Goal: Find specific page/section: Find specific page/section

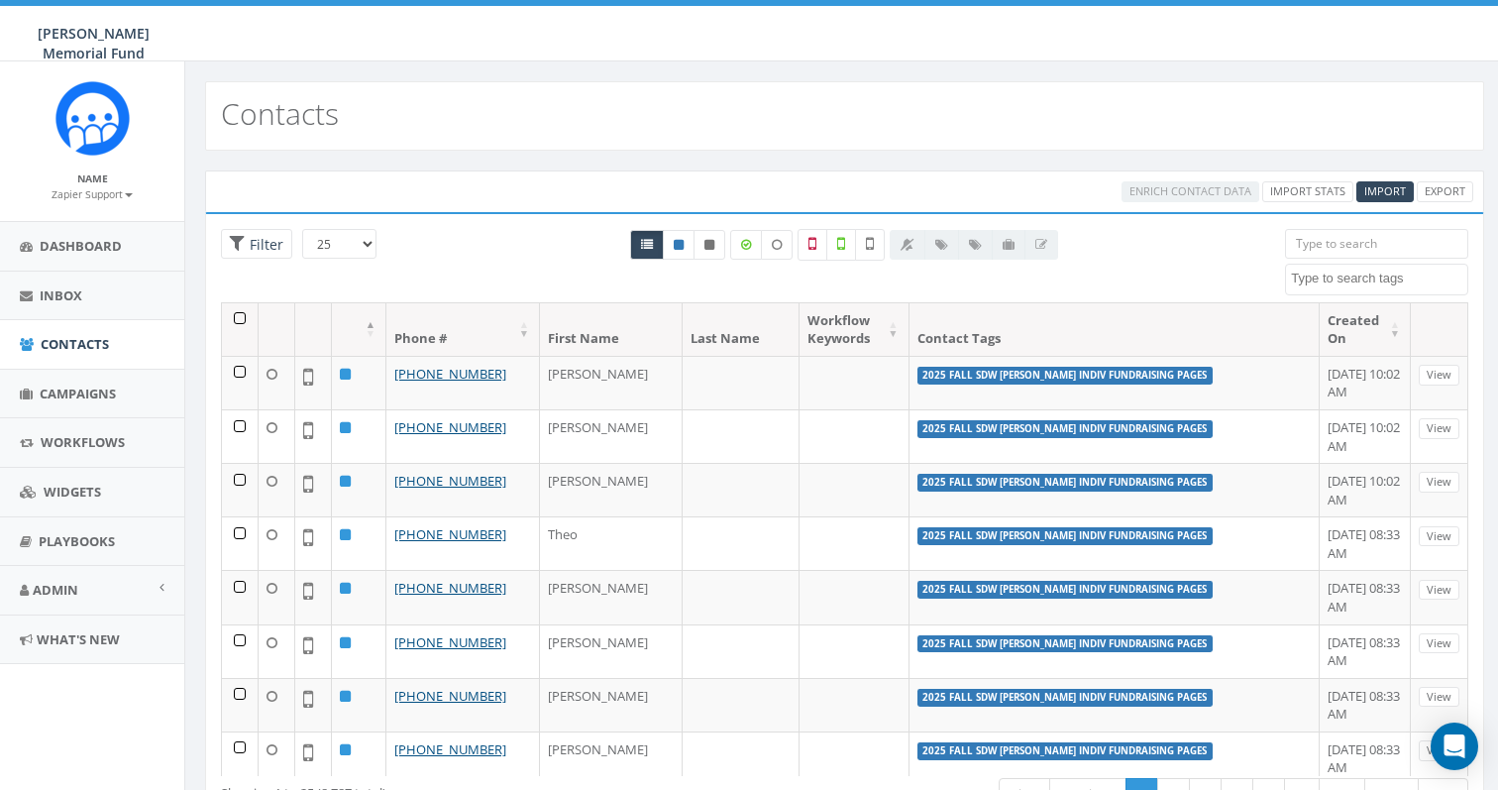
select select
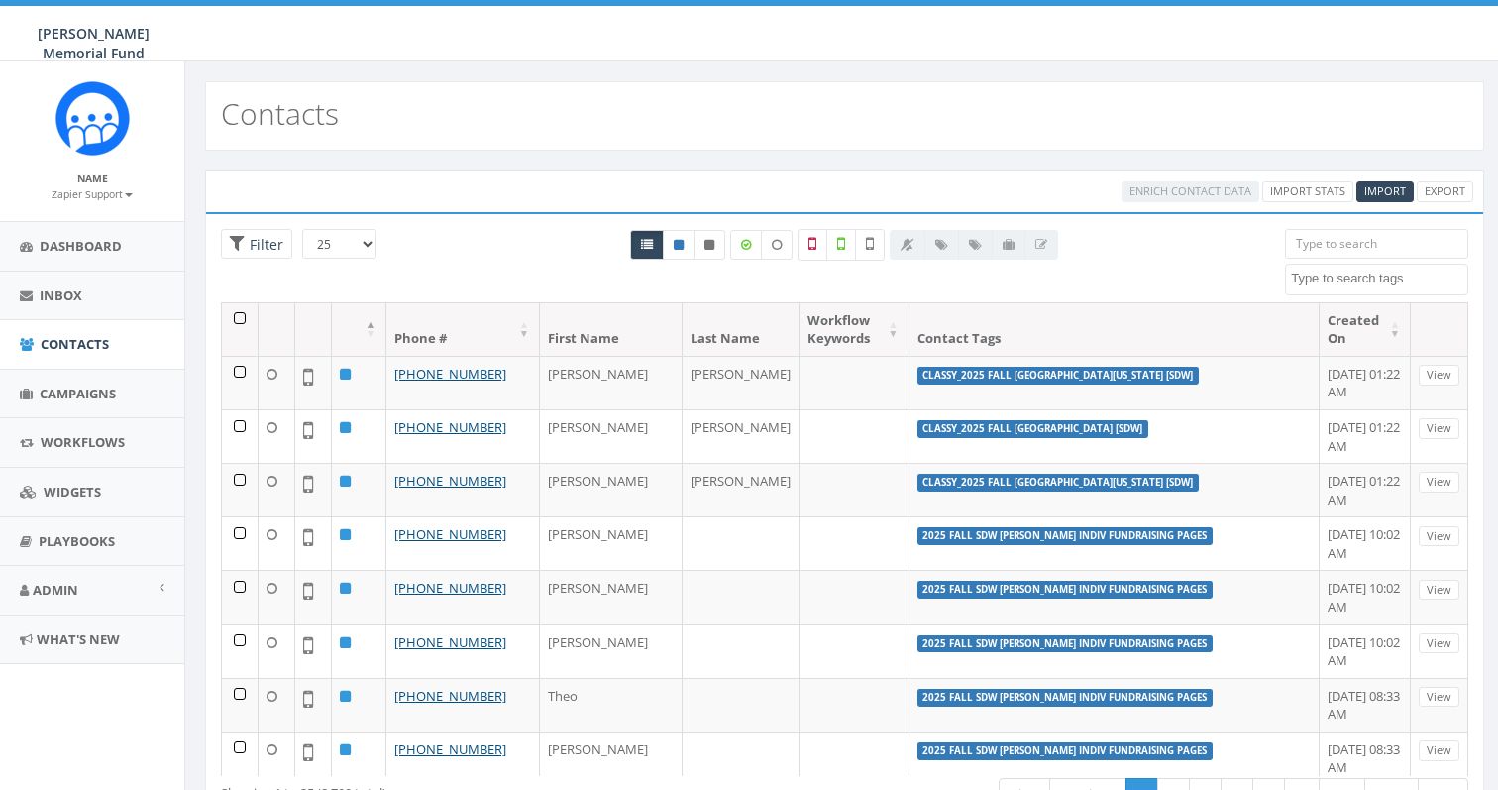
select select
click at [1350, 241] on input "search" at bounding box center [1376, 244] width 183 height 30
paste input "+1 781-799-4024"
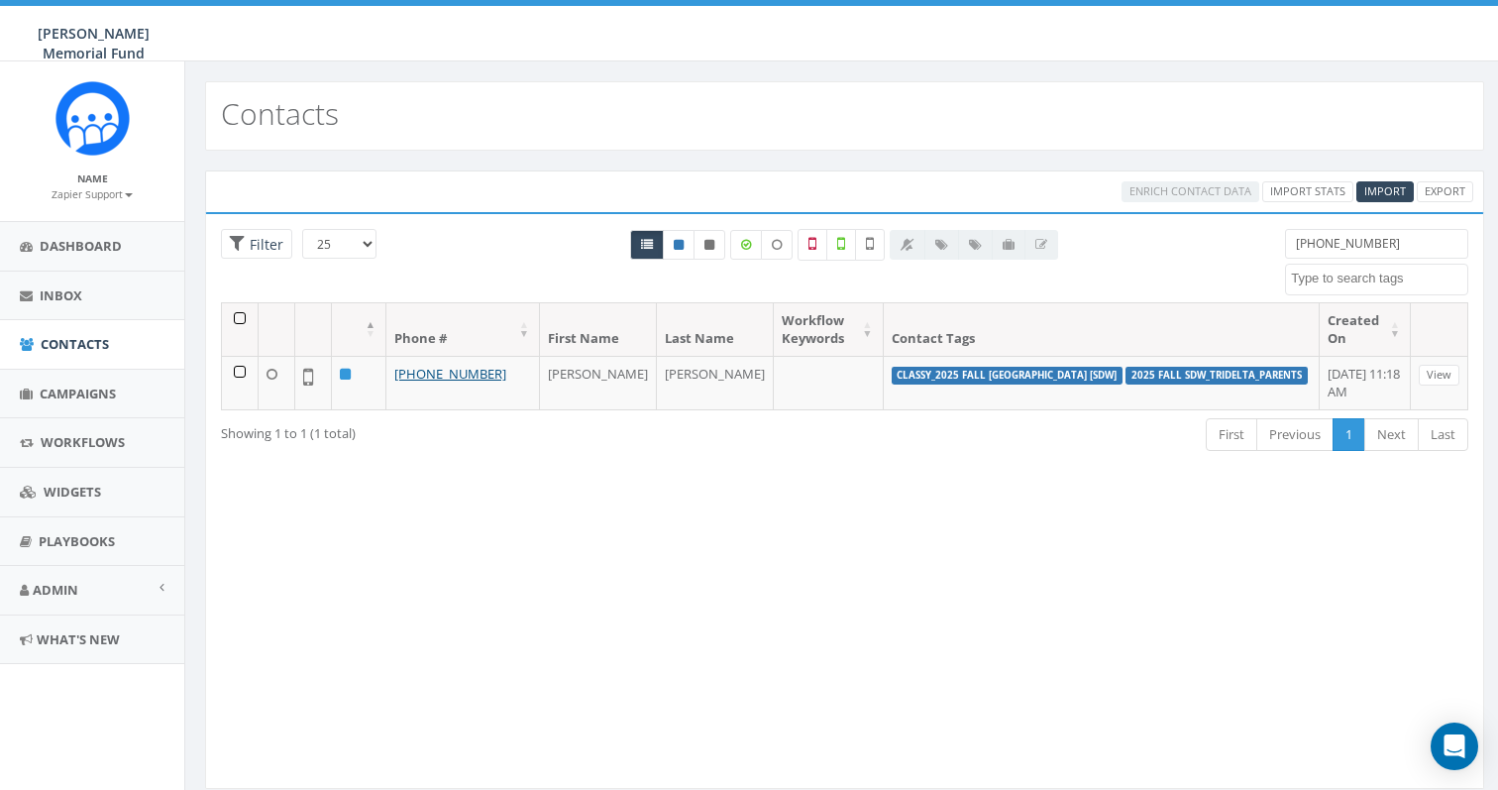
drag, startPoint x: 1319, startPoint y: 244, endPoint x: 1157, endPoint y: 243, distance: 161.5
click at [1163, 243] on div "25 50 100 Filter All 0 contact(s) on current page All 1 contact(s) filtered +1 …" at bounding box center [844, 265] width 1277 height 73
type input "+1 781-799-4024"
click at [1097, 113] on div "Contacts" at bounding box center [844, 115] width 1279 height 69
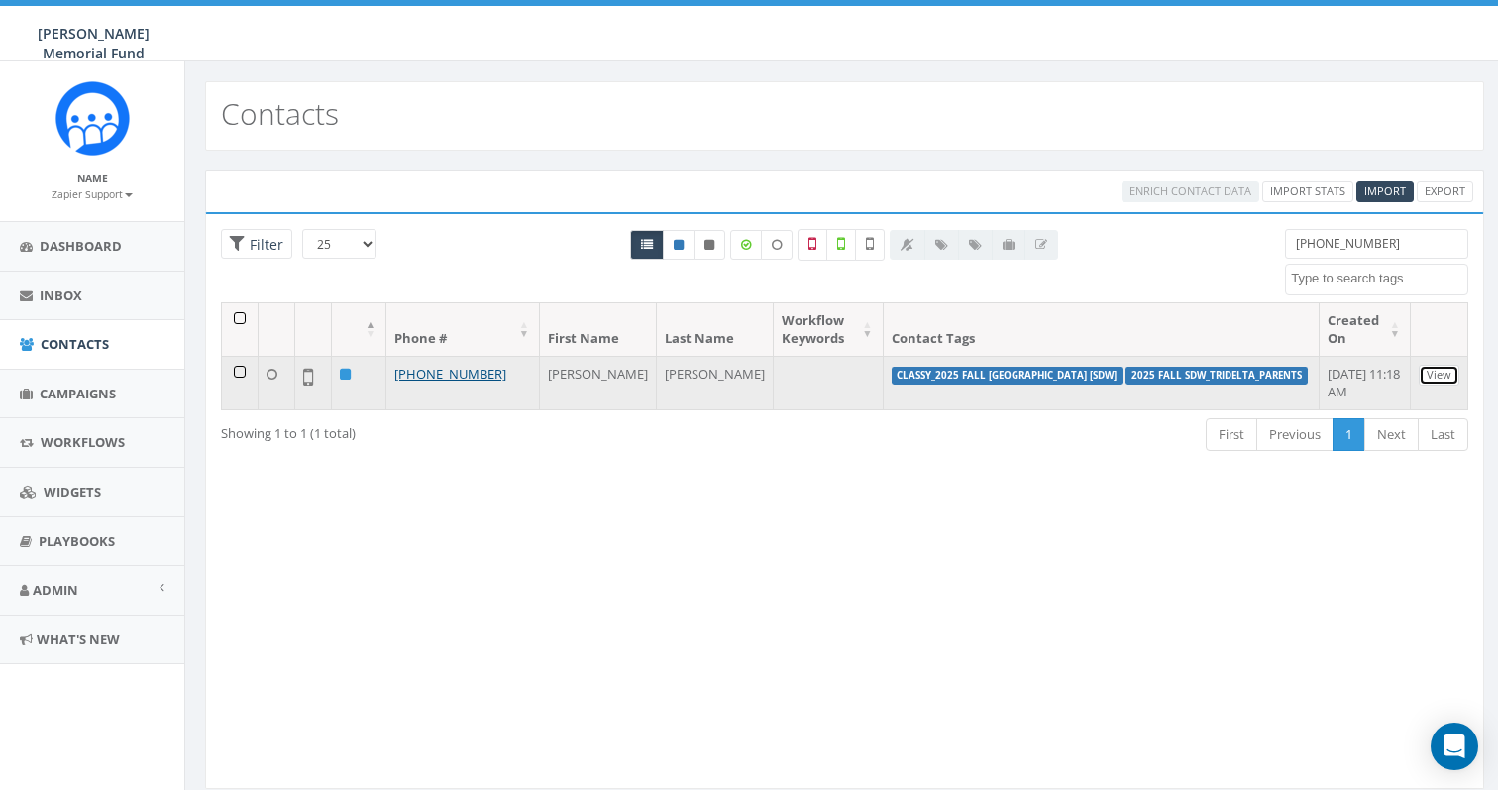
click at [1444, 376] on link "View" at bounding box center [1439, 375] width 41 height 21
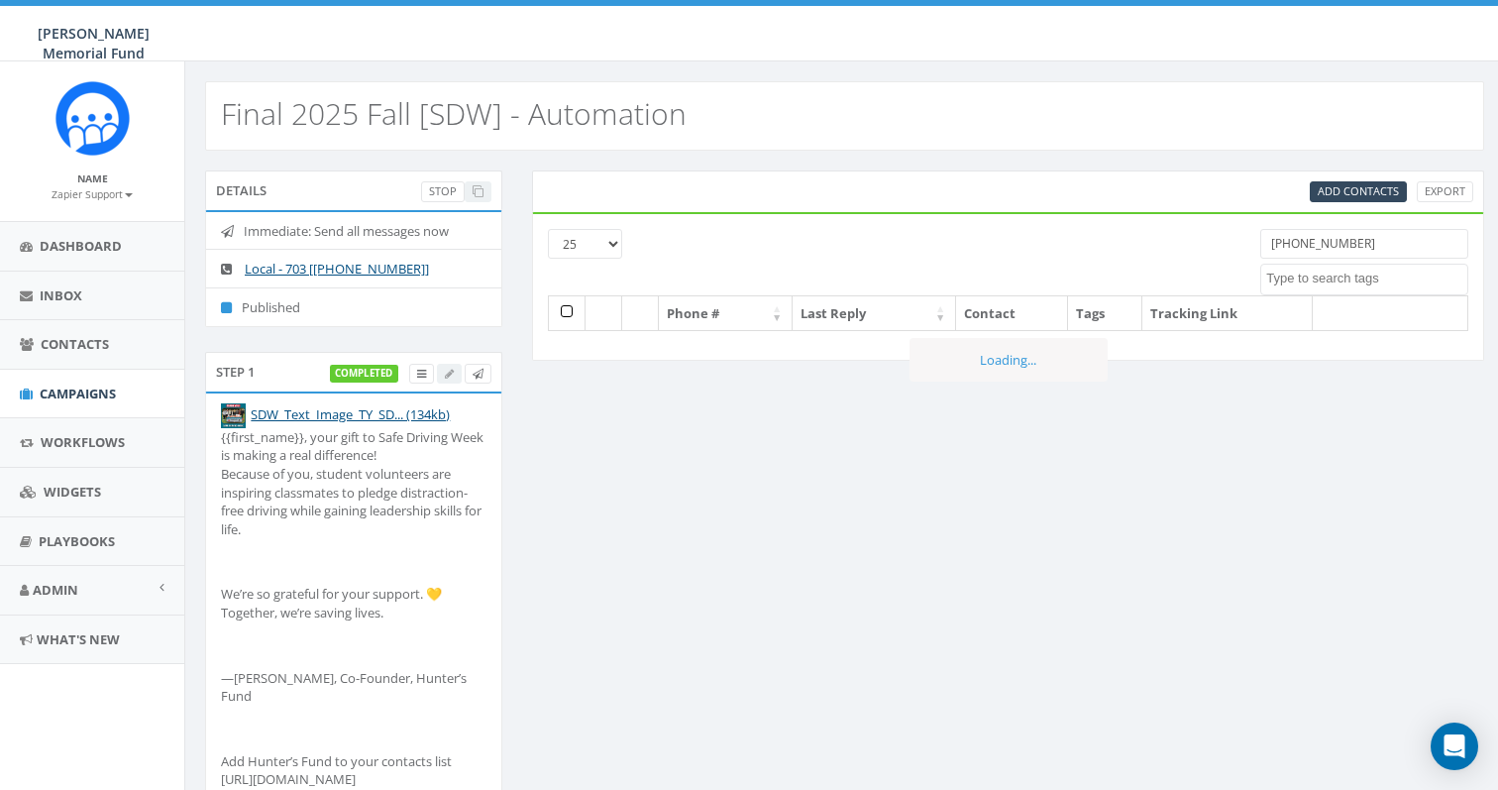
select select
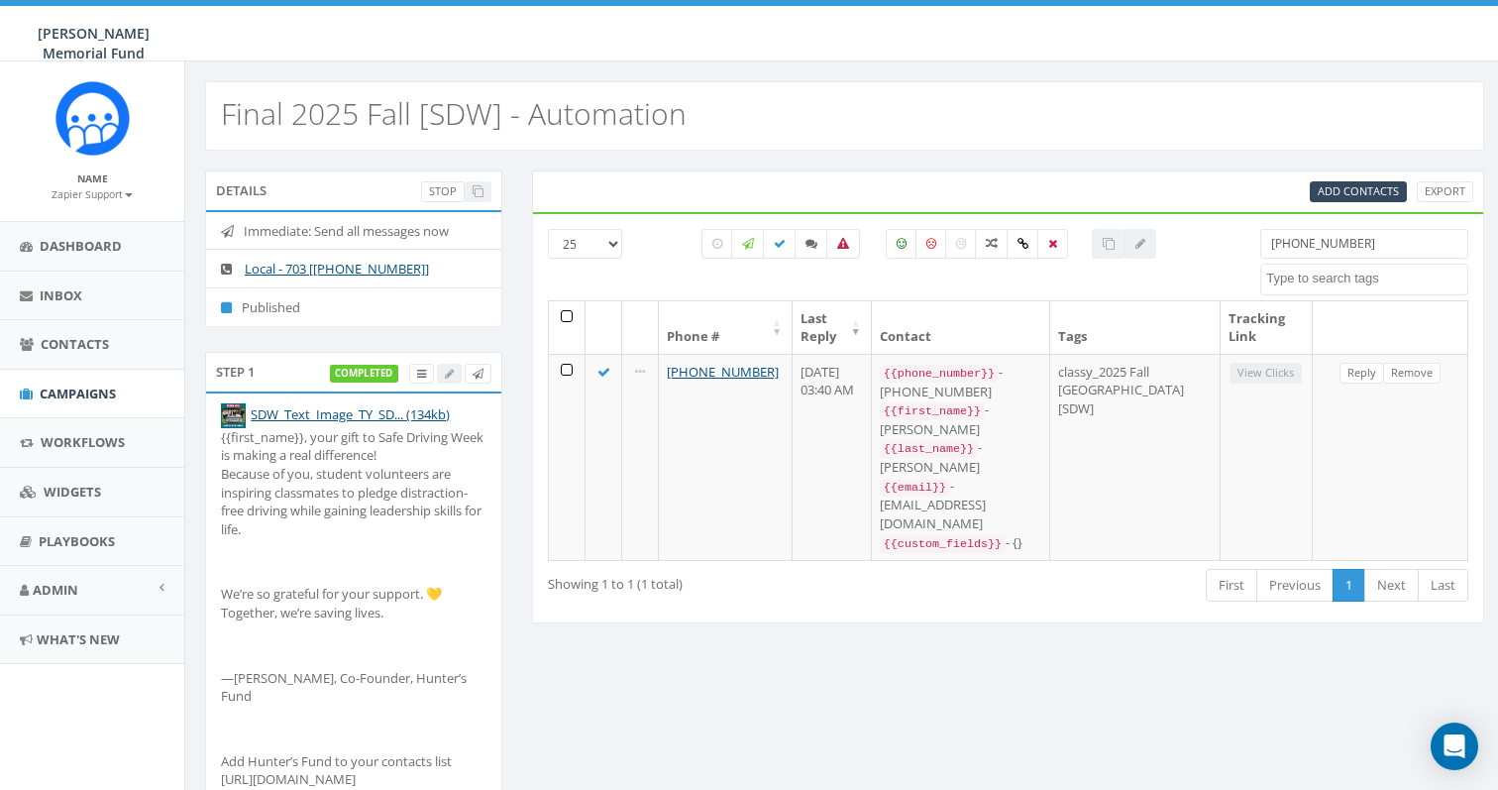
drag, startPoint x: 1374, startPoint y: 246, endPoint x: 1136, endPoint y: 237, distance: 238.0
click at [1136, 237] on div "25 50 100 [PHONE_NUMBER] 2024 Annual Report Notice [DATE] [DATE] [DATE] [DATE] …" at bounding box center [1008, 264] width 950 height 71
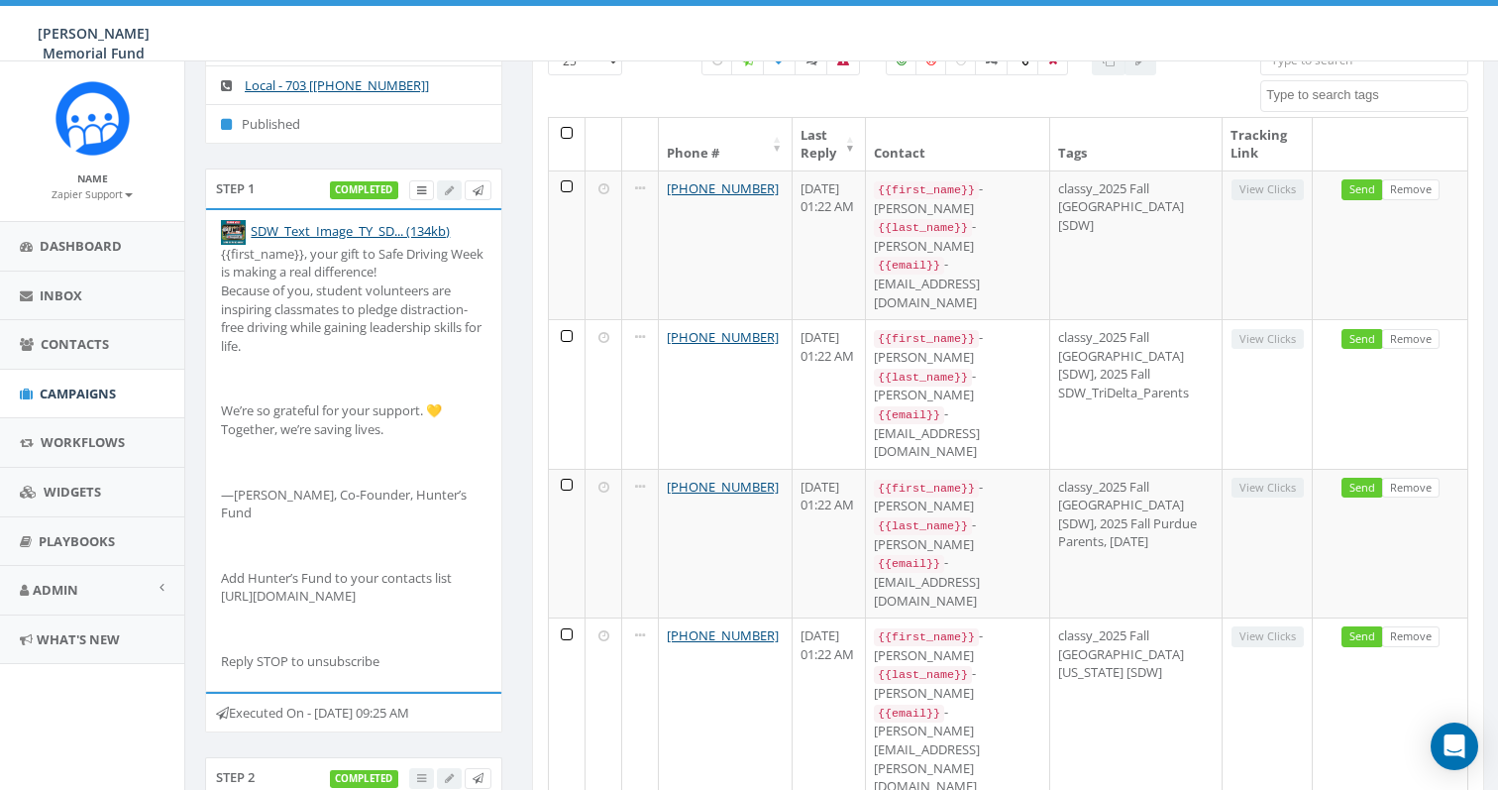
scroll to position [181, 0]
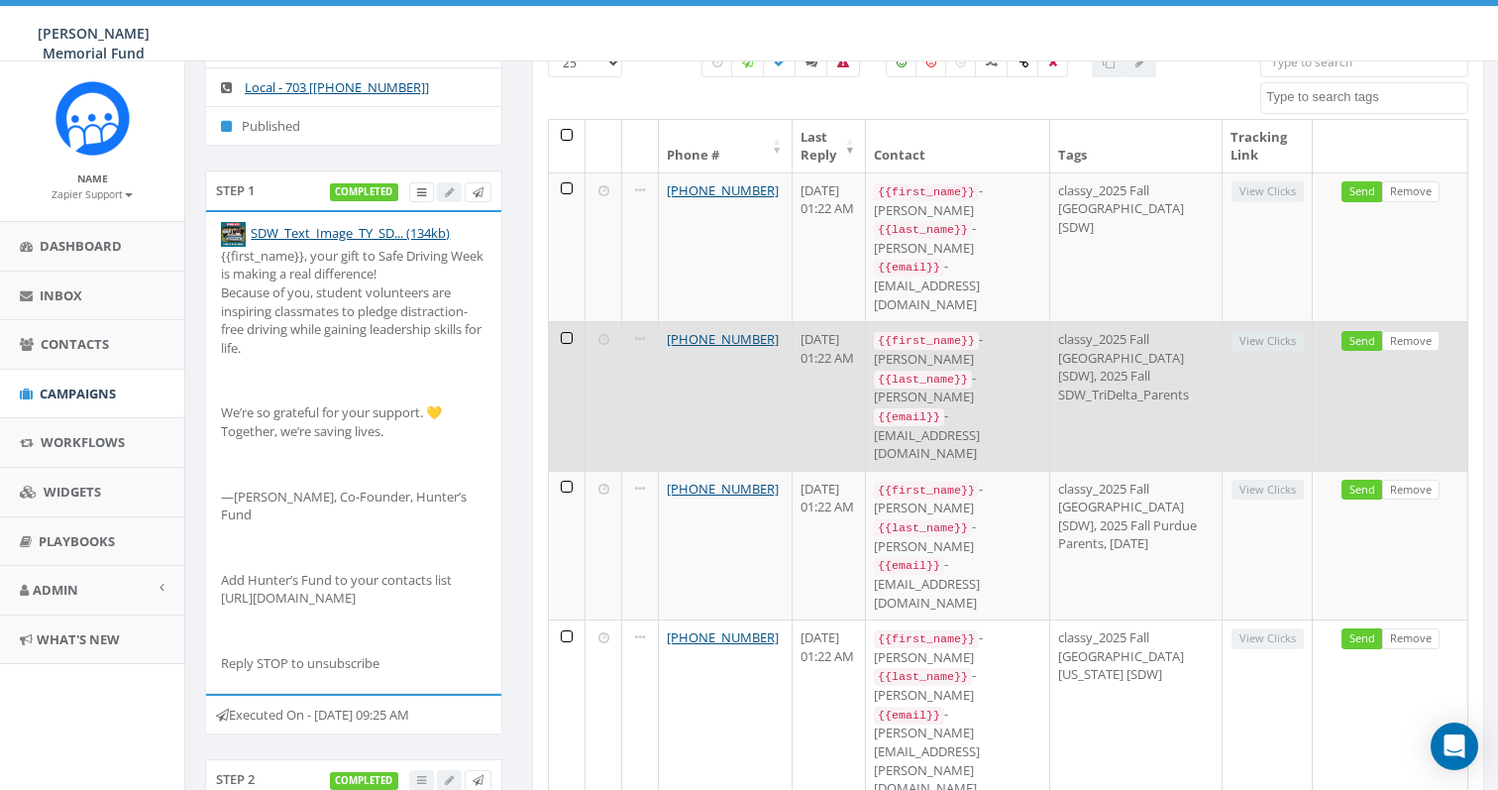
drag, startPoint x: 692, startPoint y: 282, endPoint x: 642, endPoint y: 267, distance: 52.0
click at [641, 321] on tr "+1 781-799-4024 September 12, 2025 01:22 AM {{first_name}} - Nicole {{last_name…" at bounding box center [1008, 395] width 919 height 149
copy tr "[PHONE_NUMBER]"
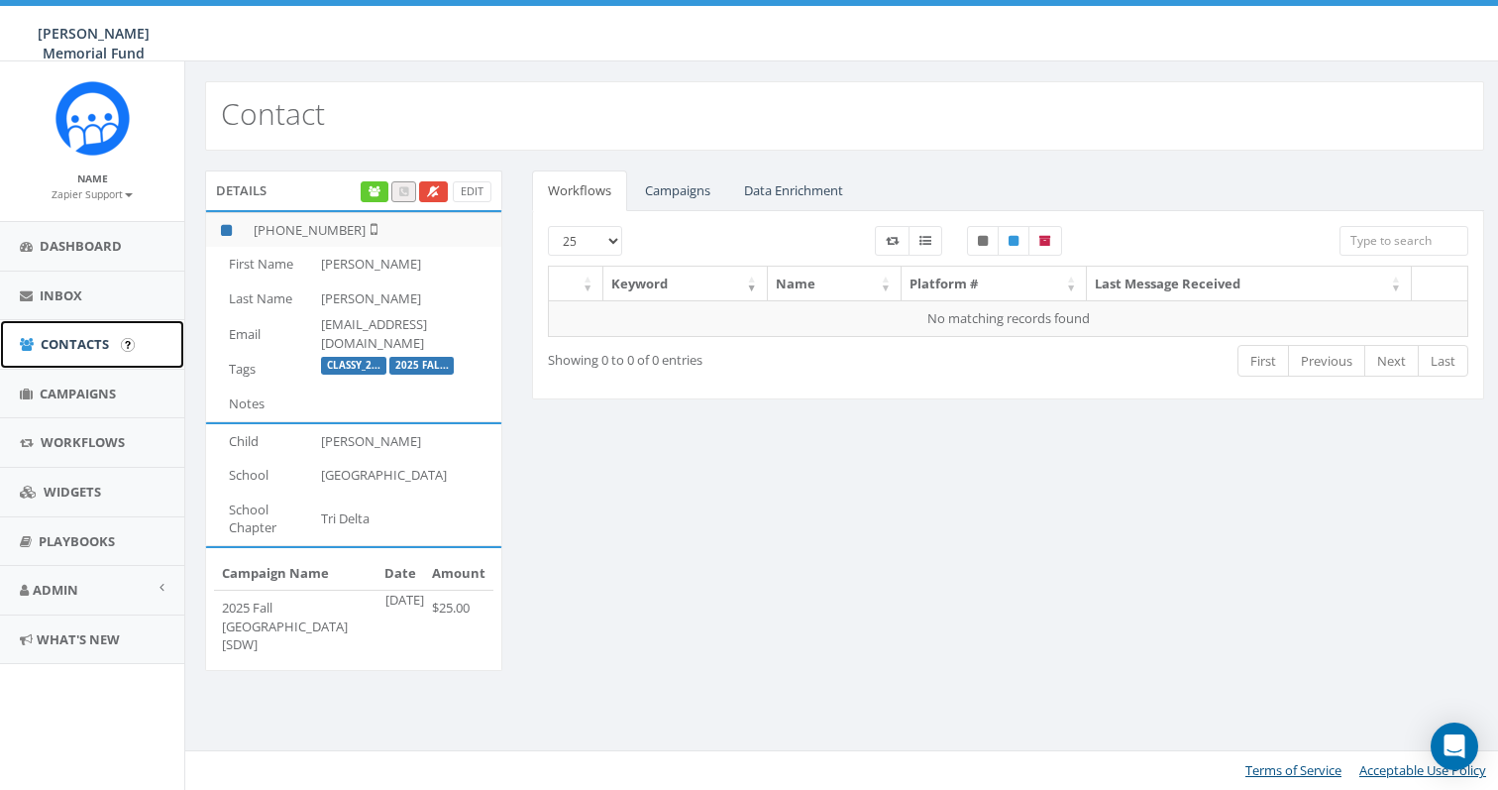
click at [85, 355] on link "Contacts" at bounding box center [92, 344] width 184 height 49
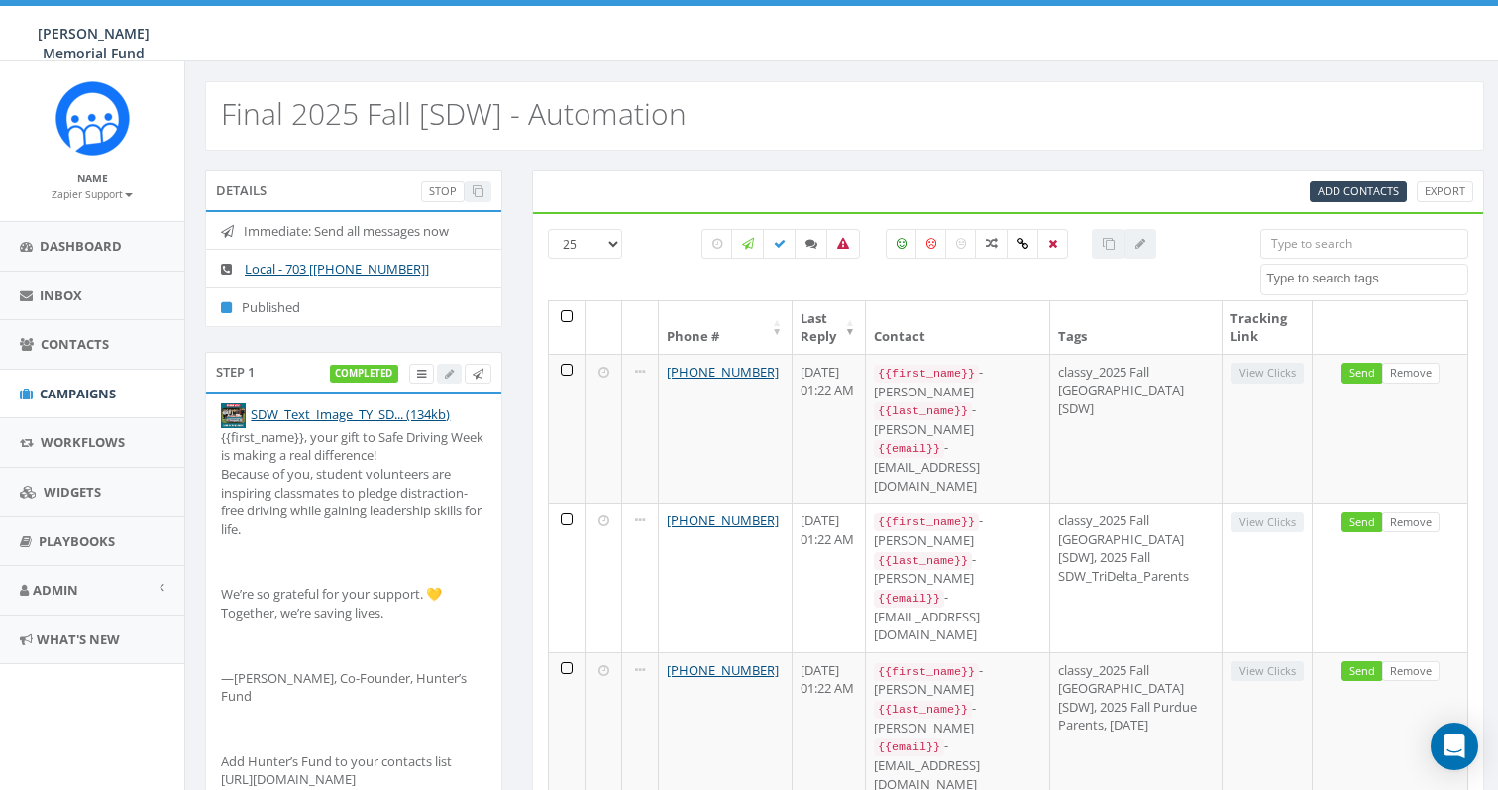
select select
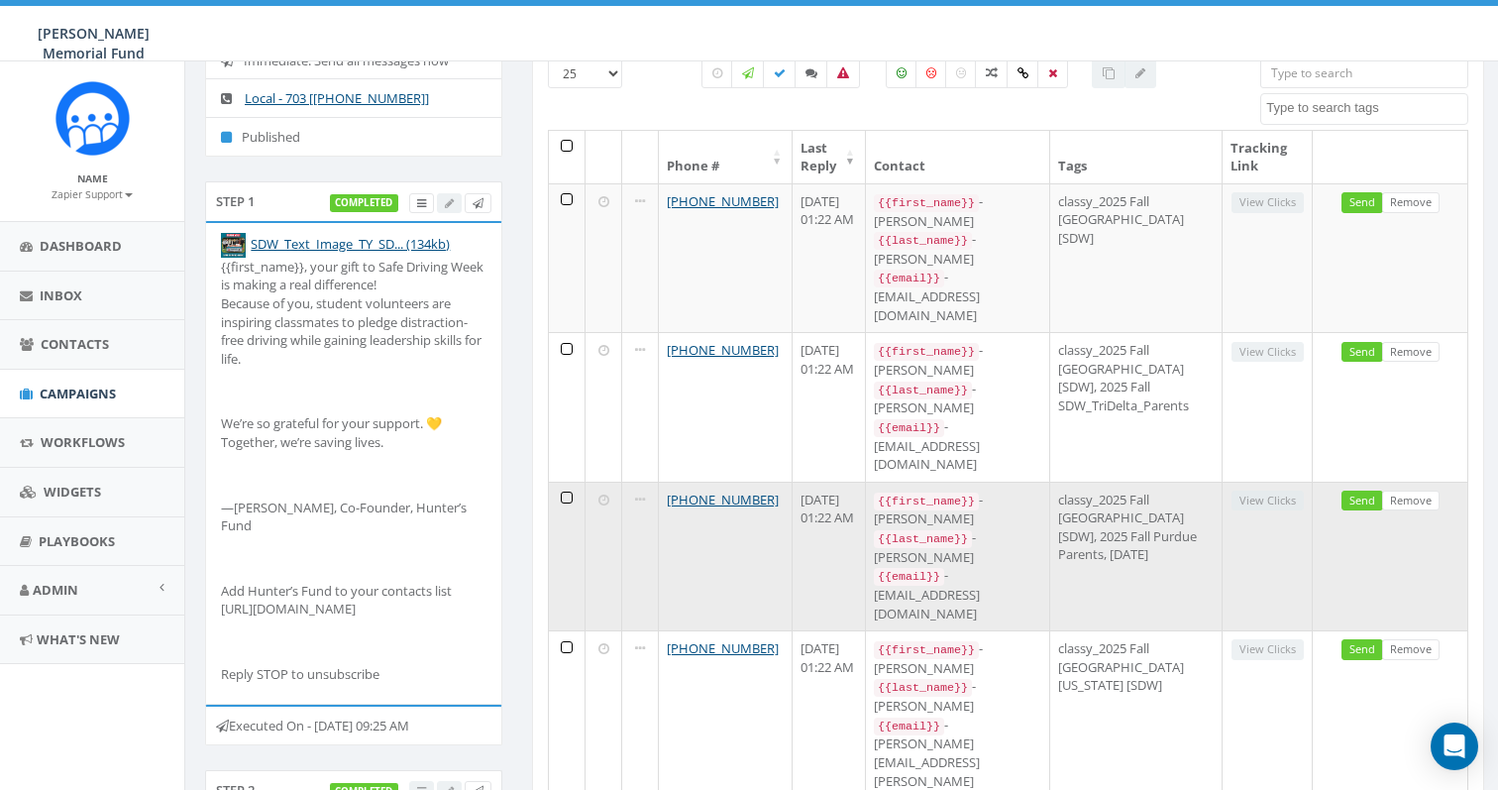
drag, startPoint x: 684, startPoint y: 378, endPoint x: 650, endPoint y: 361, distance: 38.1
click at [659, 482] on td "[PHONE_NUMBER]" at bounding box center [726, 556] width 134 height 149
copy link "[PHONE_NUMBER]"
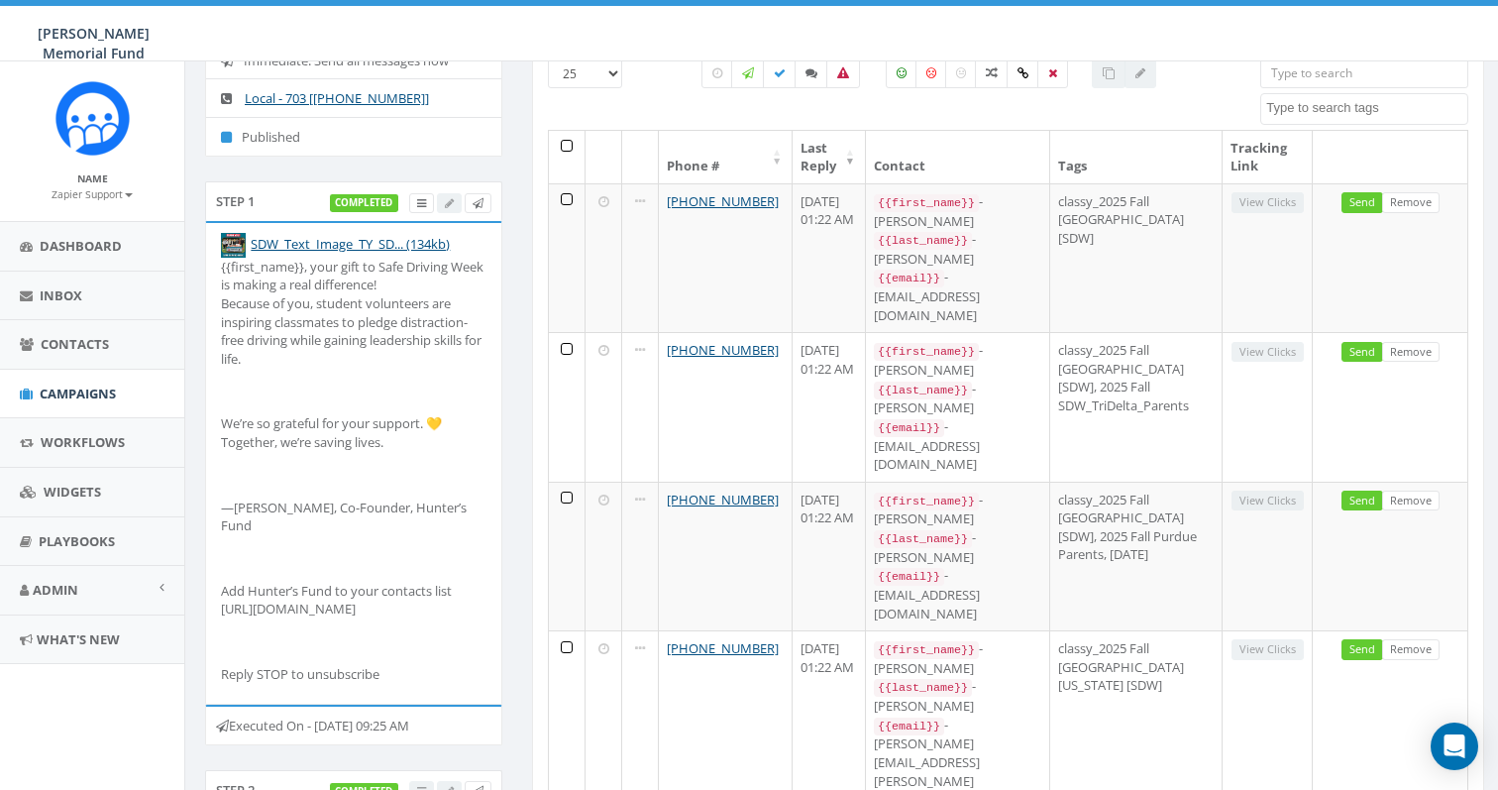
drag, startPoint x: 700, startPoint y: 565, endPoint x: 644, endPoint y: 549, distance: 58.7
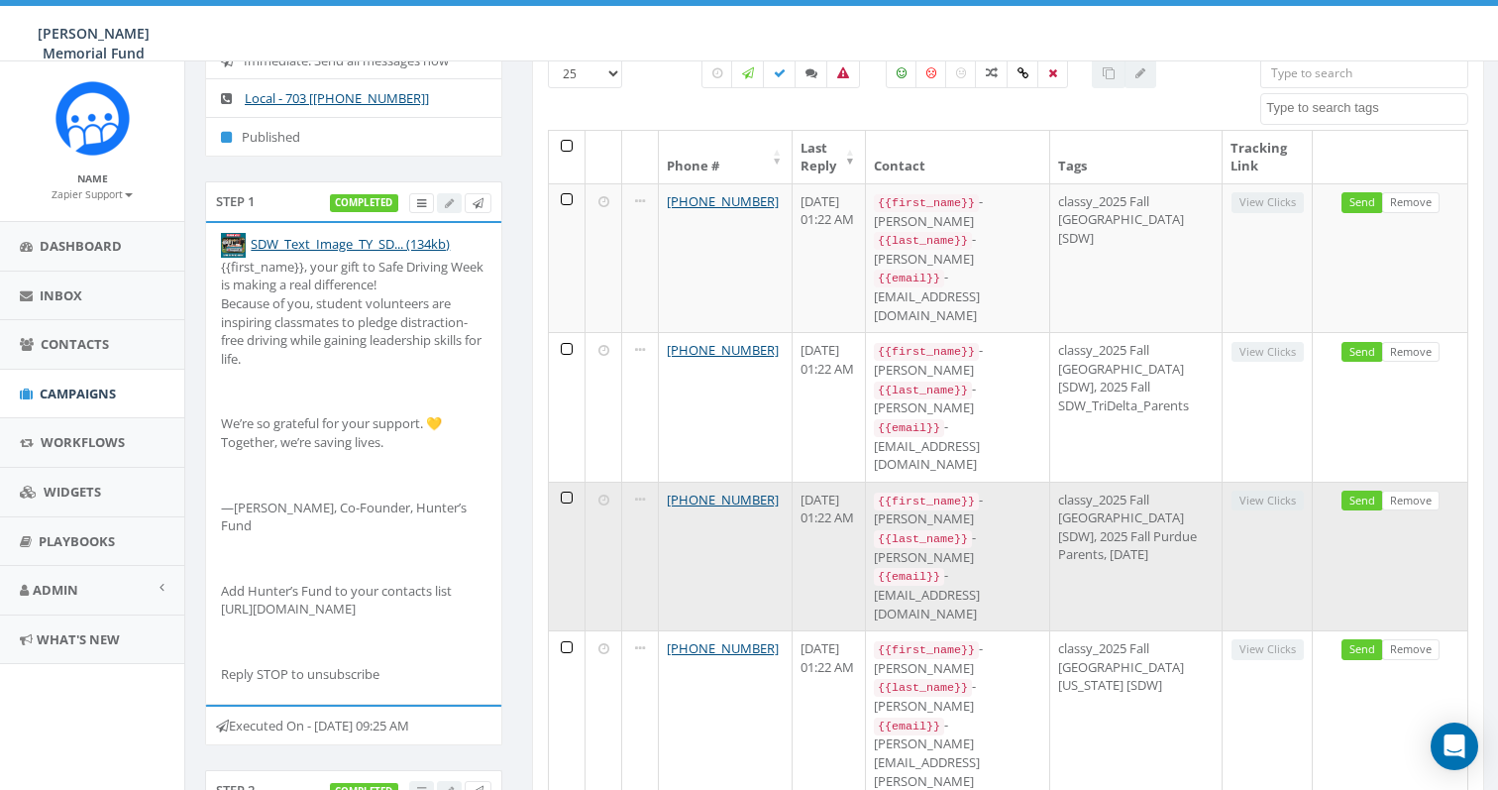
drag, startPoint x: 693, startPoint y: 494, endPoint x: 621, endPoint y: 453, distance: 82.6
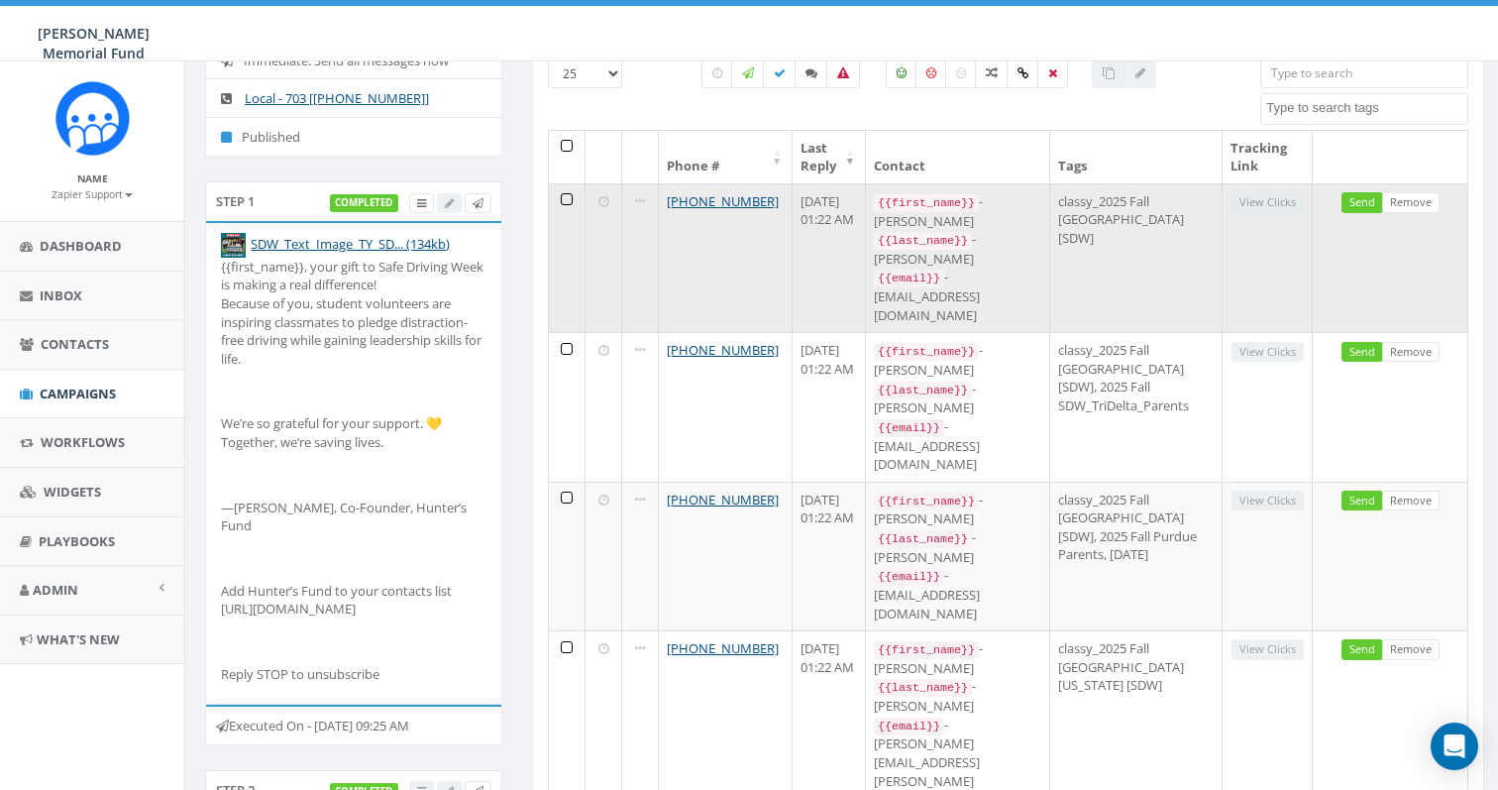
click at [700, 222] on td "[PHONE_NUMBER]" at bounding box center [726, 257] width 134 height 149
drag, startPoint x: 693, startPoint y: 219, endPoint x: 652, endPoint y: 207, distance: 42.3
click at [659, 206] on td "[PHONE_NUMBER]" at bounding box center [726, 257] width 134 height 149
copy link "[PHONE_NUMBER]"
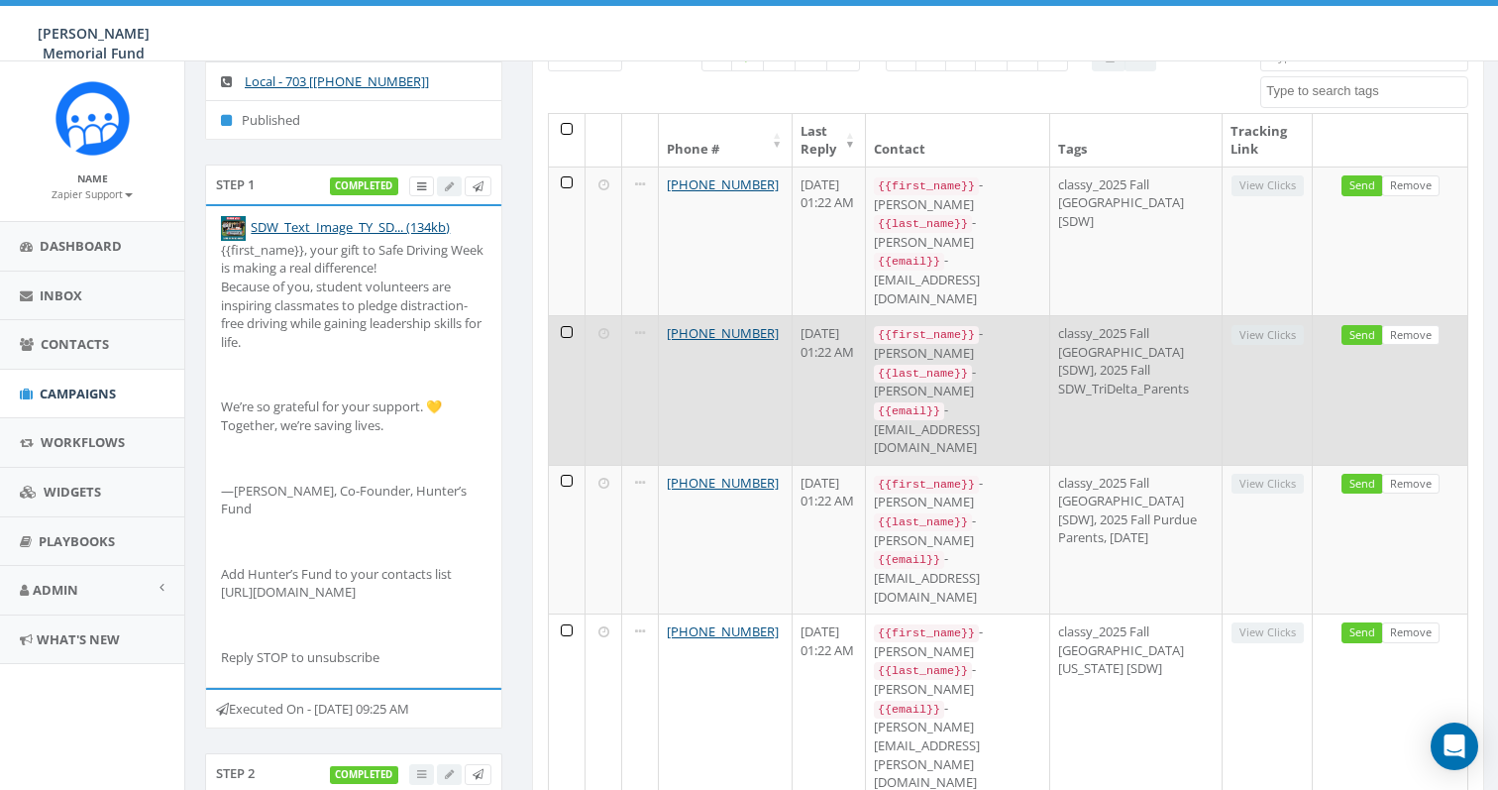
scroll to position [196, 0]
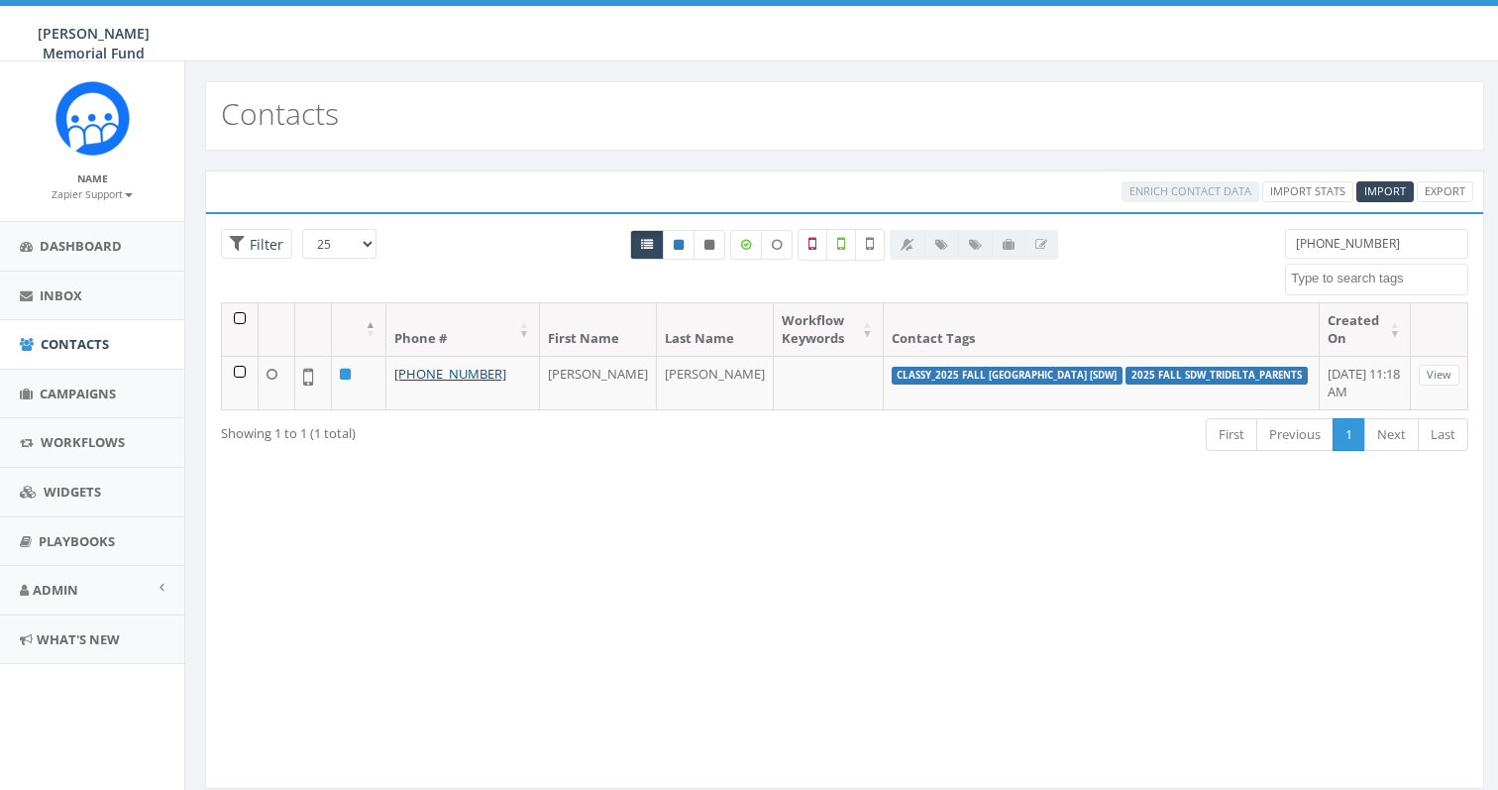
select select
drag, startPoint x: 1406, startPoint y: 241, endPoint x: 1072, endPoint y: 230, distance: 334.1
click at [1072, 230] on div "25 50 100 Filter +1 781-799-4024 2024 Annual Report Notice 2025/06/02 2025/06/1…" at bounding box center [844, 265] width 1277 height 73
paste input "317-727-4798"
drag, startPoint x: 1411, startPoint y: 237, endPoint x: 1052, endPoint y: 181, distance: 362.9
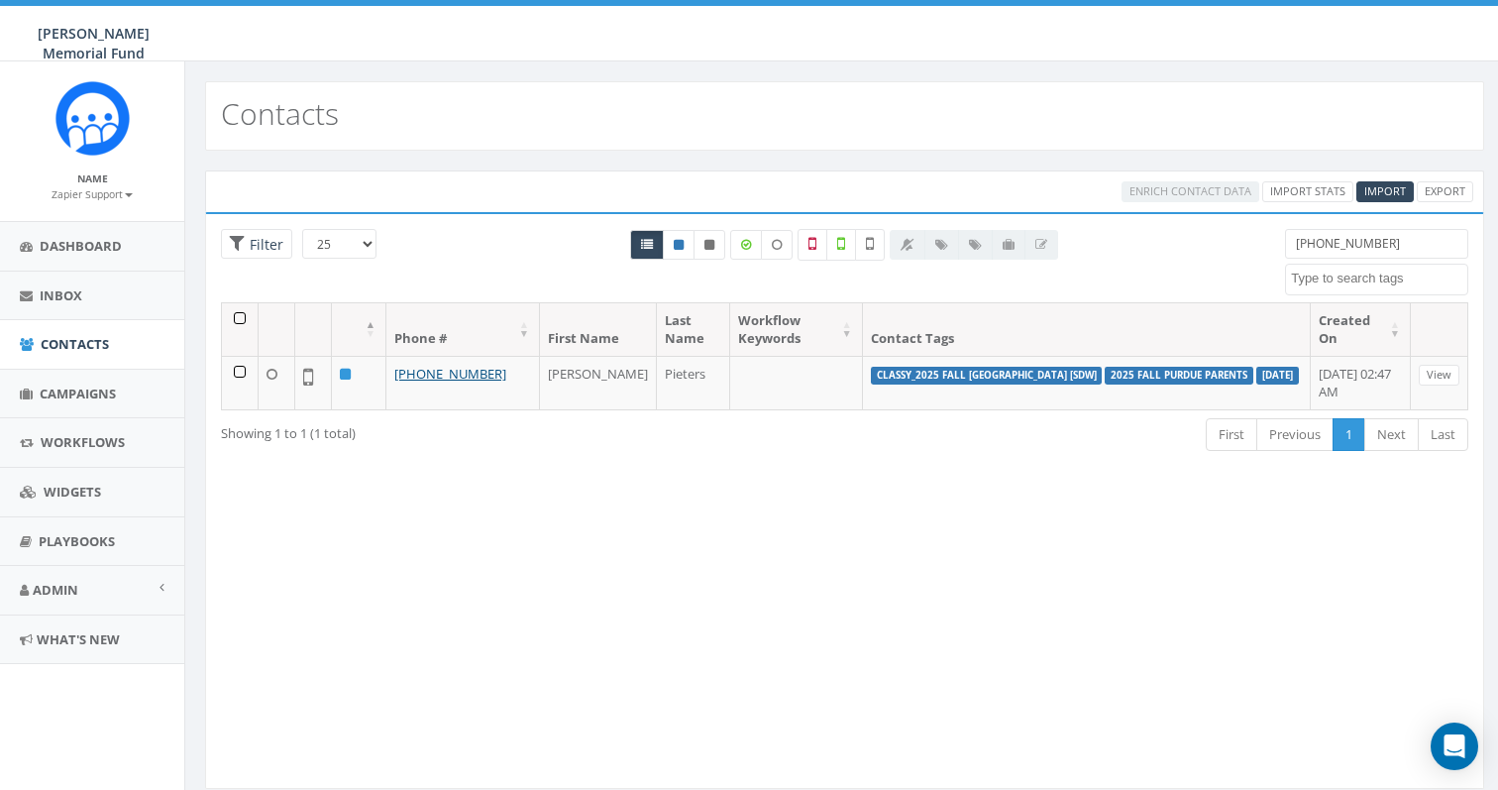
click at [1108, 175] on div "Enrich Contact Data Import Stats Import Export Loading the filters, please wait…" at bounding box center [844, 479] width 1279 height 618
paste input "484-467-5433"
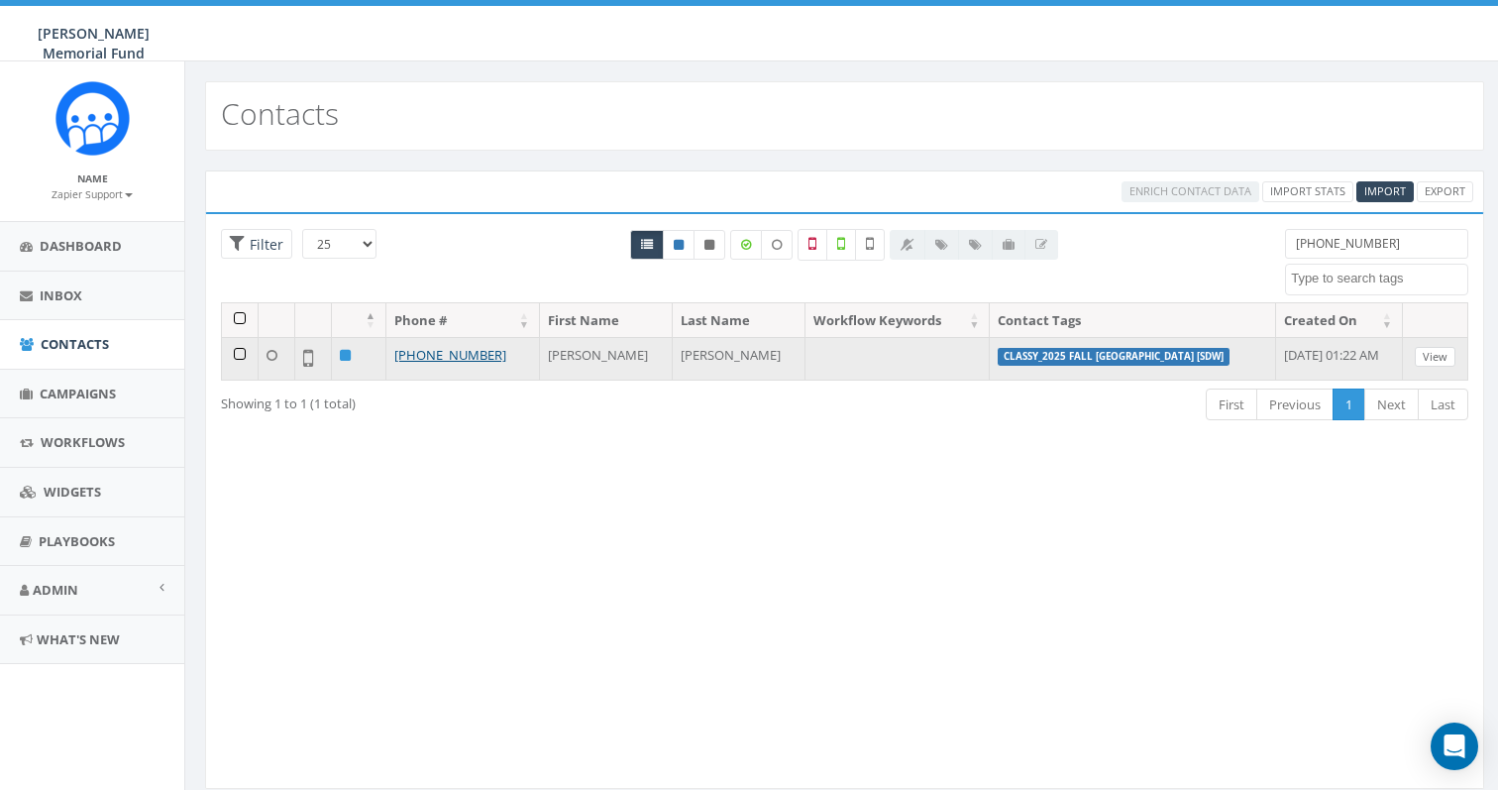
type input "[PHONE_NUMBER]"
click at [1442, 353] on link "View" at bounding box center [1435, 357] width 41 height 21
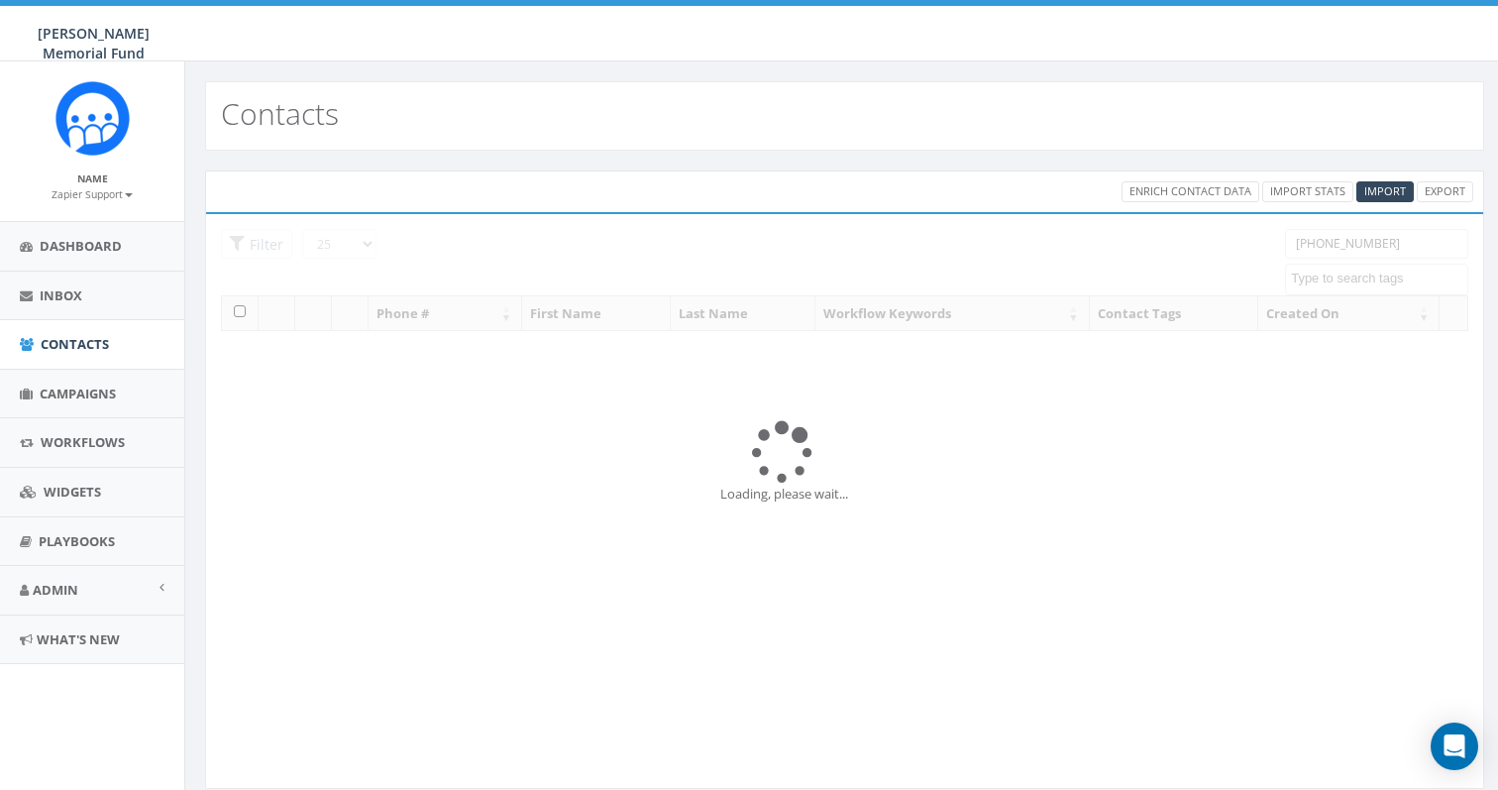
select select
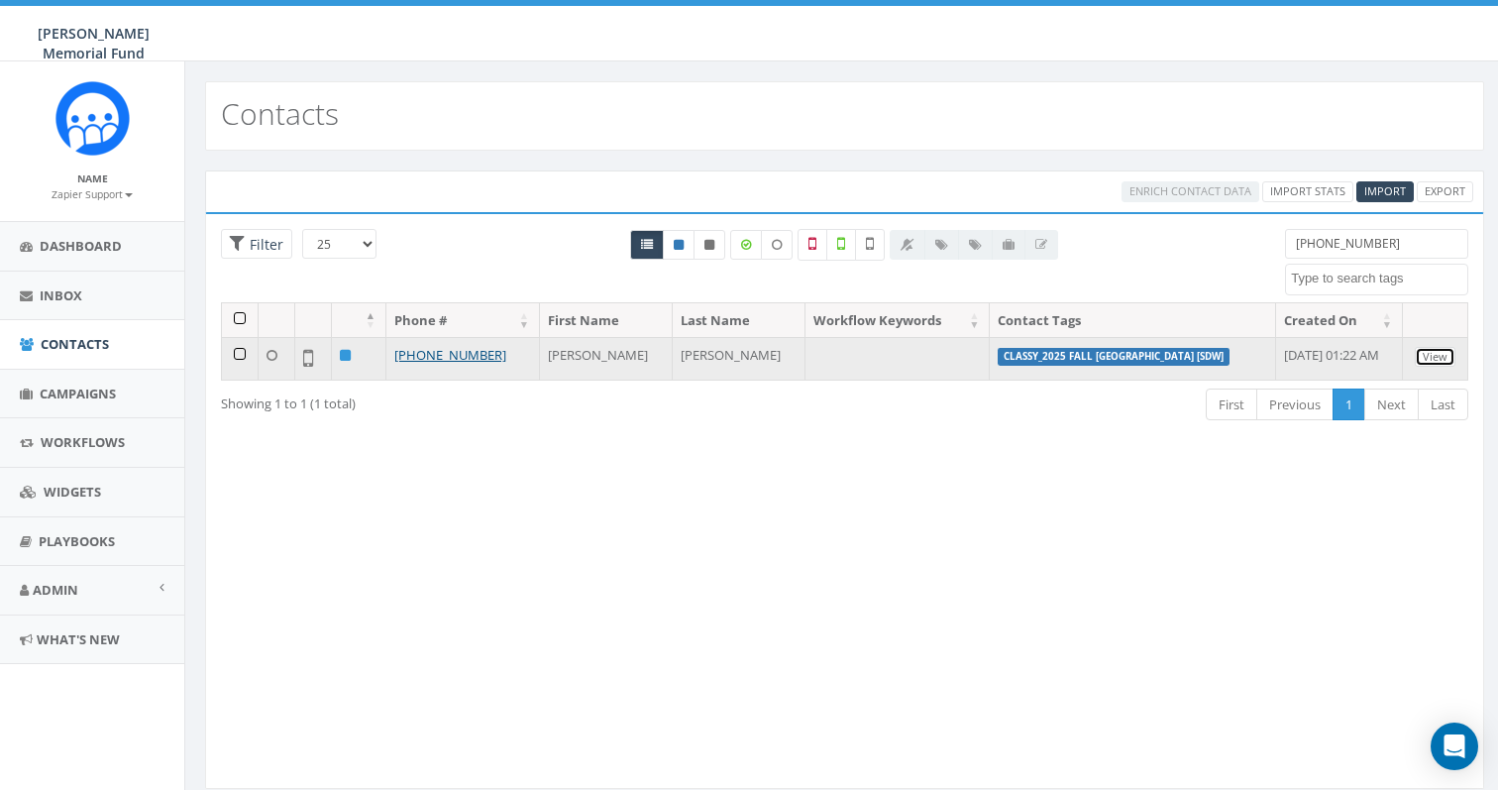
click at [1444, 355] on link "View" at bounding box center [1435, 357] width 41 height 21
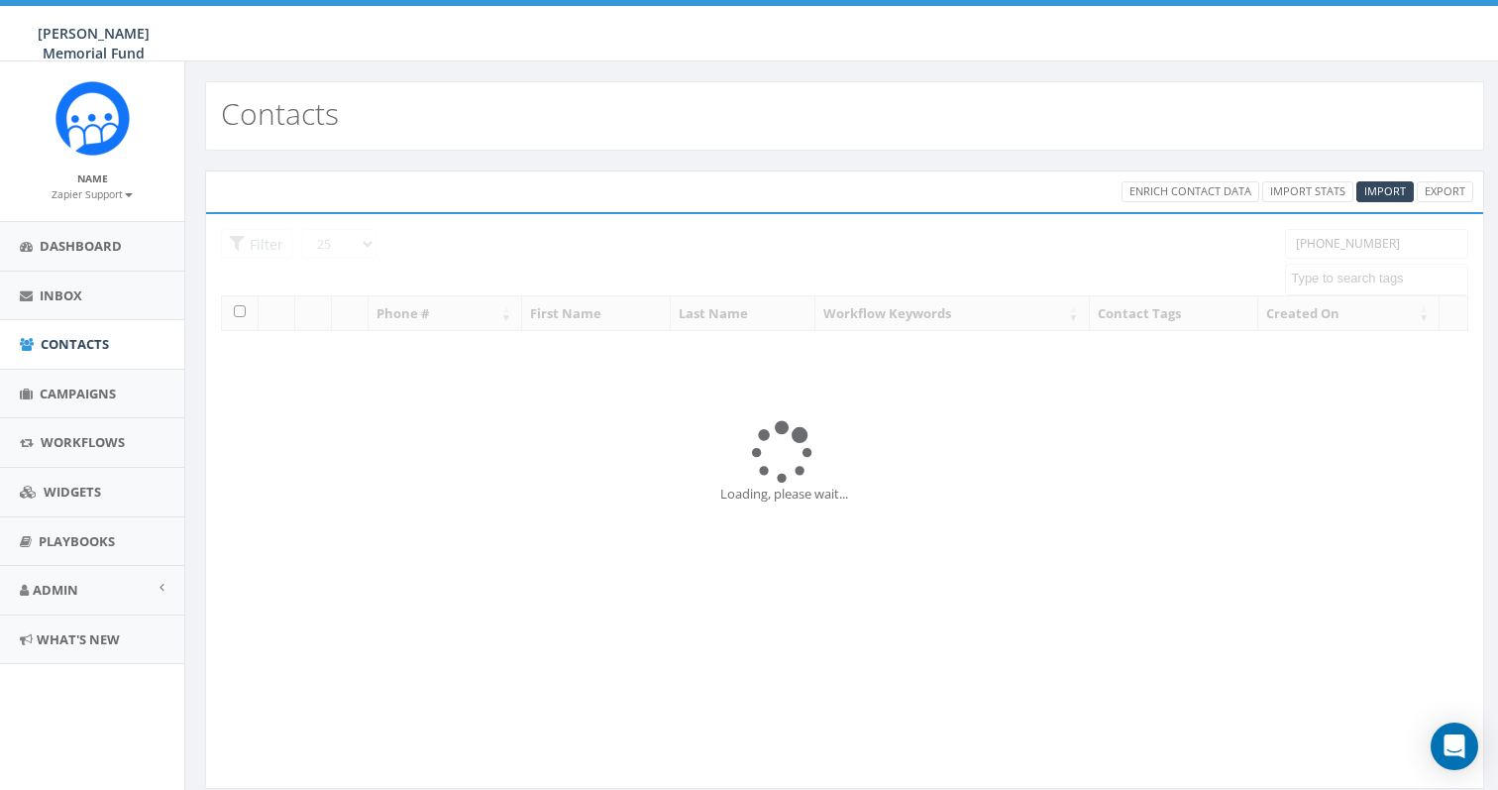
select select
